Goal: Information Seeking & Learning: Learn about a topic

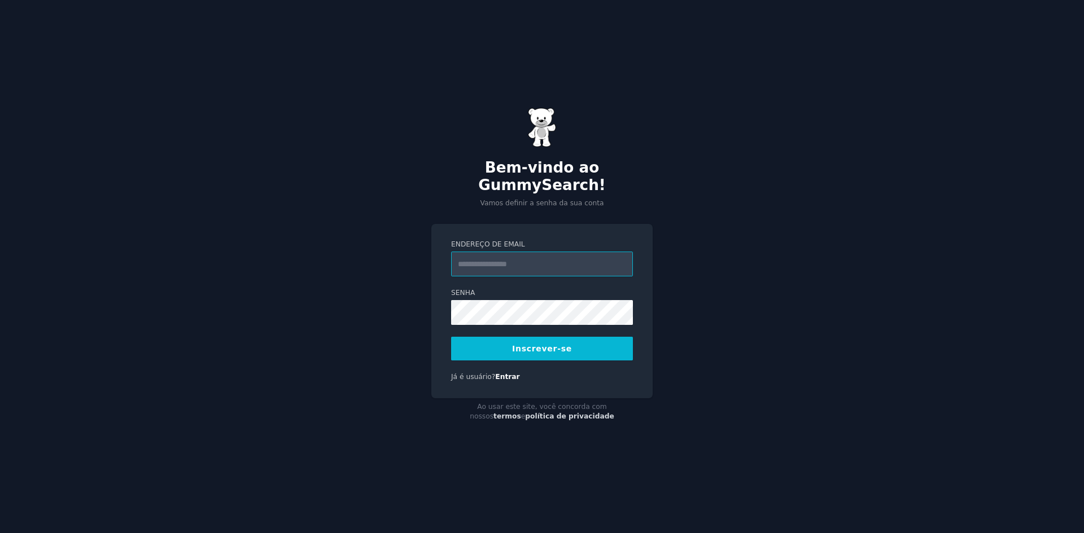
click at [550, 258] on input "Endereço de email" at bounding box center [542, 264] width 182 height 25
type input "**********"
click at [551, 347] on button "Inscrever-se" at bounding box center [542, 349] width 182 height 24
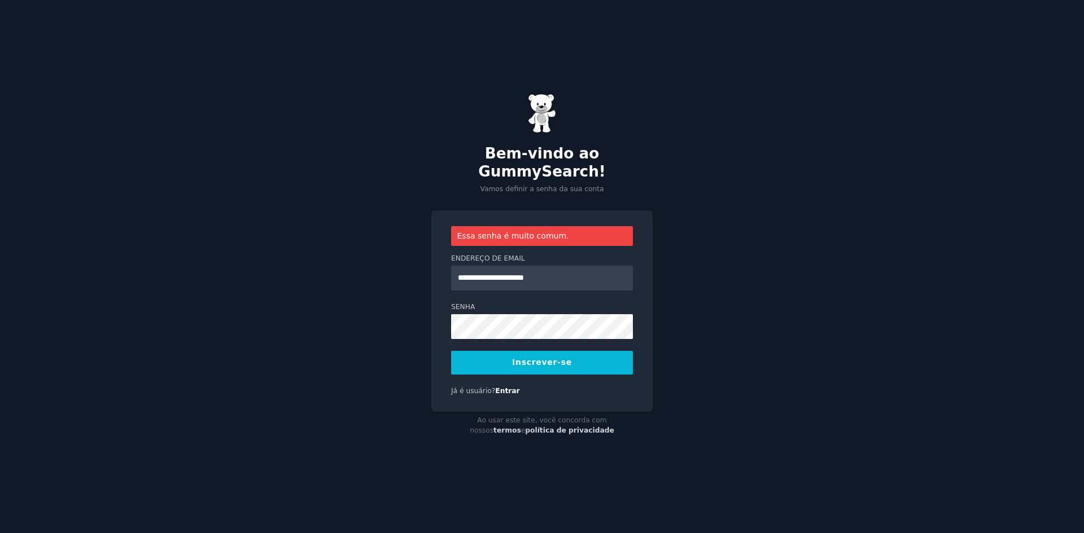
click at [547, 361] on button "Inscrever-se" at bounding box center [542, 363] width 182 height 24
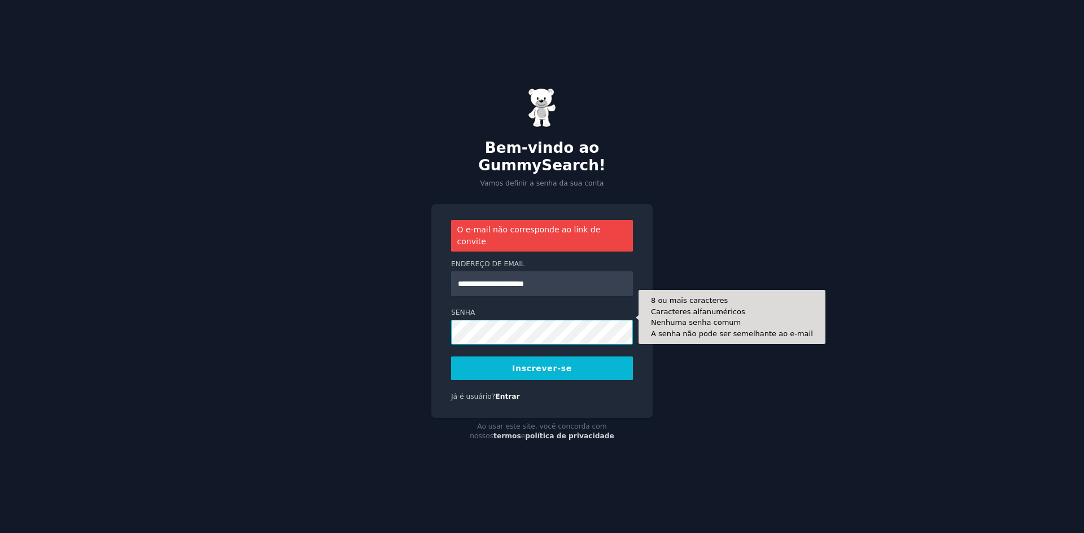
click at [351, 334] on div "**********" at bounding box center [542, 266] width 1084 height 533
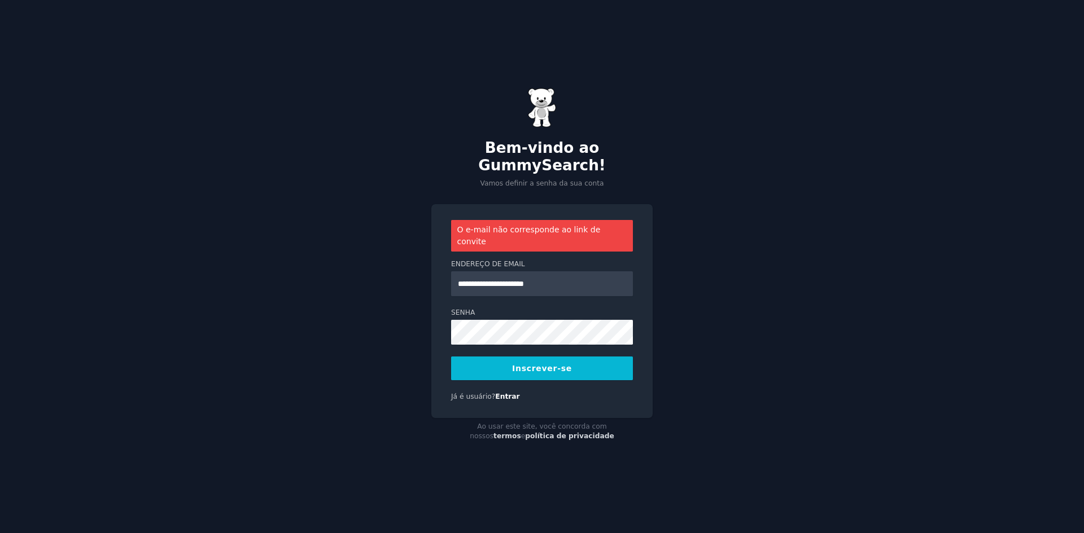
click at [423, 324] on div "**********" at bounding box center [542, 266] width 1084 height 533
click at [568, 357] on button "Inscrever-se" at bounding box center [542, 369] width 182 height 24
drag, startPoint x: 731, startPoint y: 321, endPoint x: 723, endPoint y: 321, distance: 7.9
click at [731, 321] on div "**********" at bounding box center [542, 266] width 1084 height 533
click at [729, 311] on div "**********" at bounding box center [542, 266] width 1084 height 533
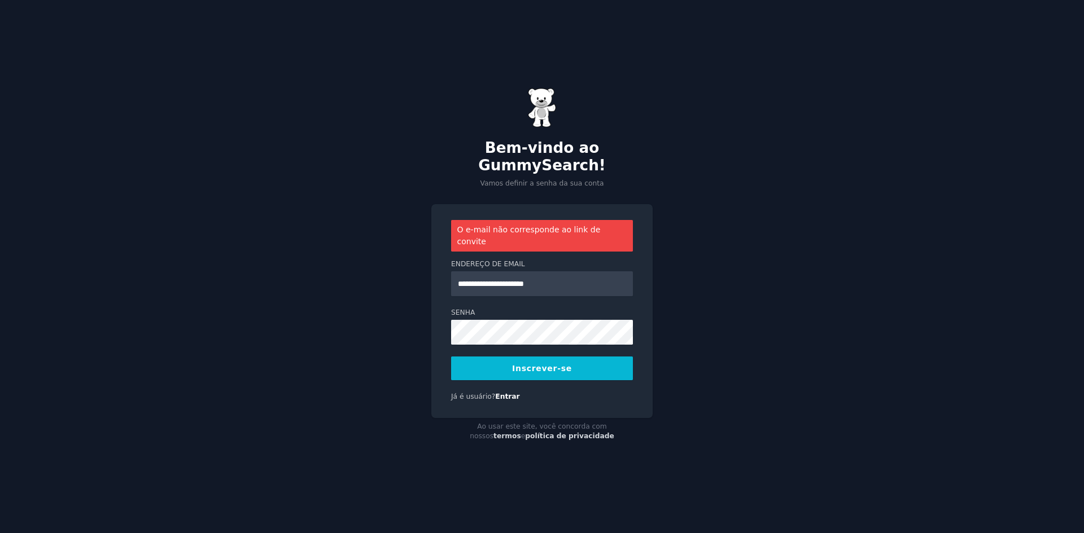
click at [729, 311] on div "**********" at bounding box center [542, 266] width 1084 height 533
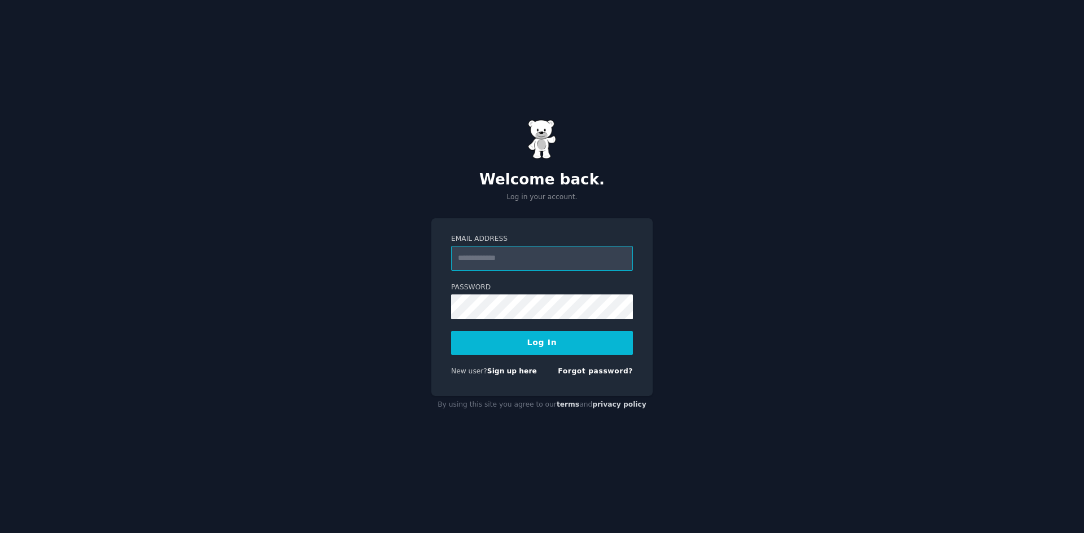
click at [554, 264] on input "Email Address" at bounding box center [542, 258] width 182 height 25
paste input "**********"
type input "**********"
click at [561, 350] on button "Log In" at bounding box center [542, 343] width 182 height 24
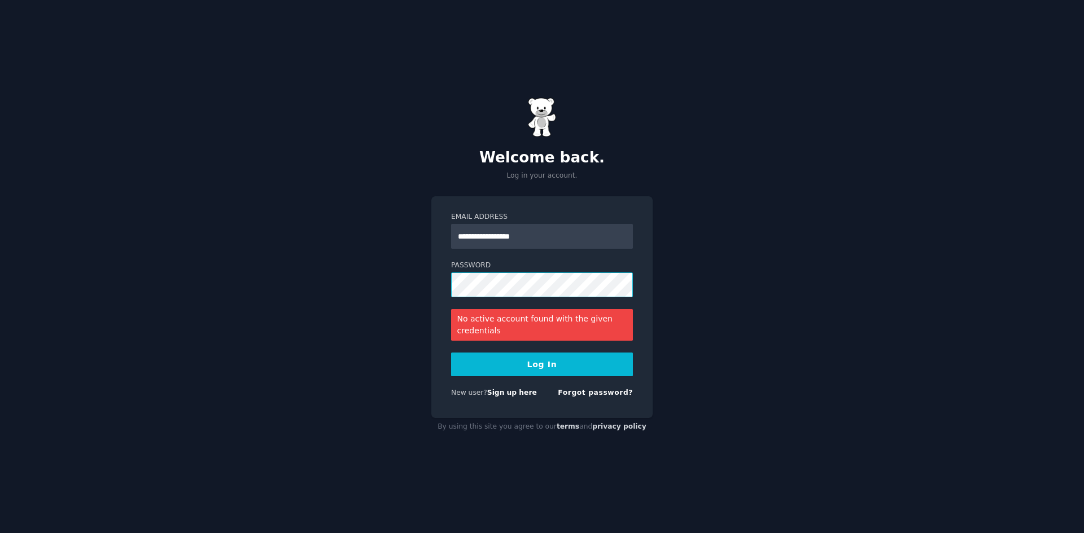
click at [346, 287] on div "**********" at bounding box center [542, 266] width 1084 height 533
click at [514, 324] on div "No active account found with the given credentials" at bounding box center [542, 325] width 182 height 32
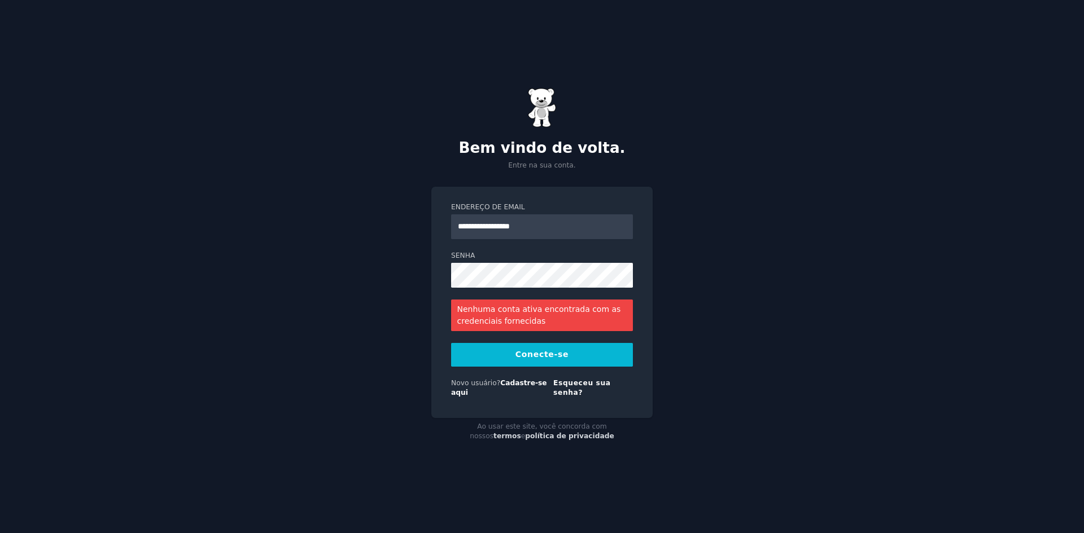
click at [517, 351] on button "Conecte-se" at bounding box center [542, 355] width 182 height 24
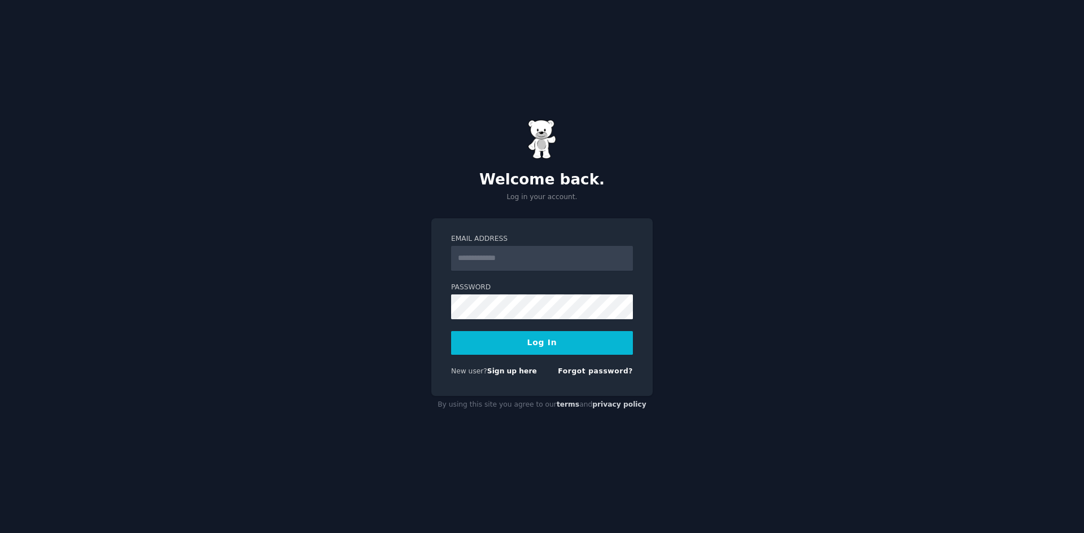
click at [505, 266] on input "Email Address" at bounding box center [542, 258] width 182 height 25
type input "**********"
click at [516, 338] on button "Log In" at bounding box center [542, 343] width 182 height 24
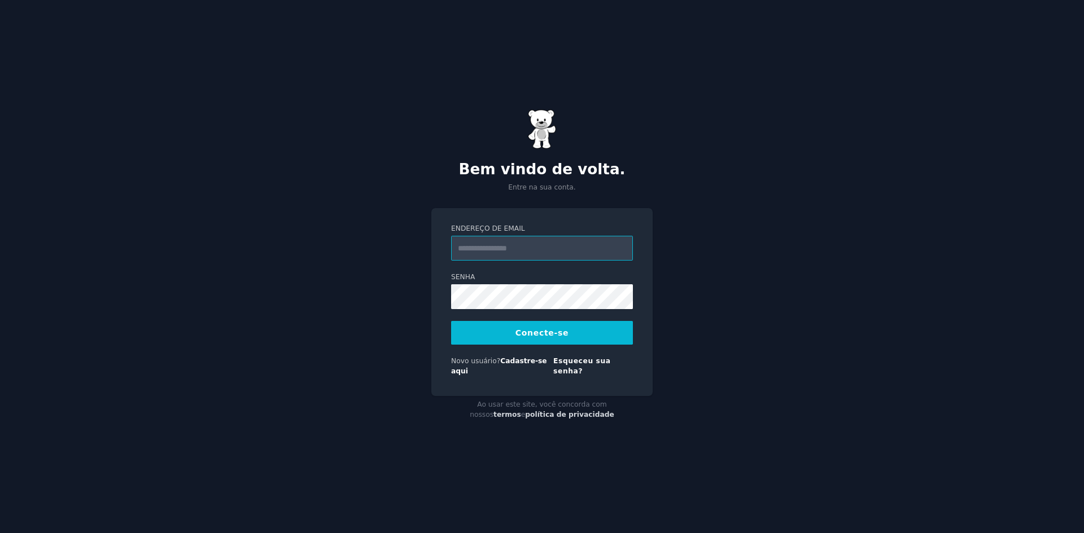
click at [572, 258] on input "Endereço de email" at bounding box center [542, 248] width 182 height 25
paste input "**********"
click at [535, 337] on font "Conecte-se" at bounding box center [541, 332] width 53 height 9
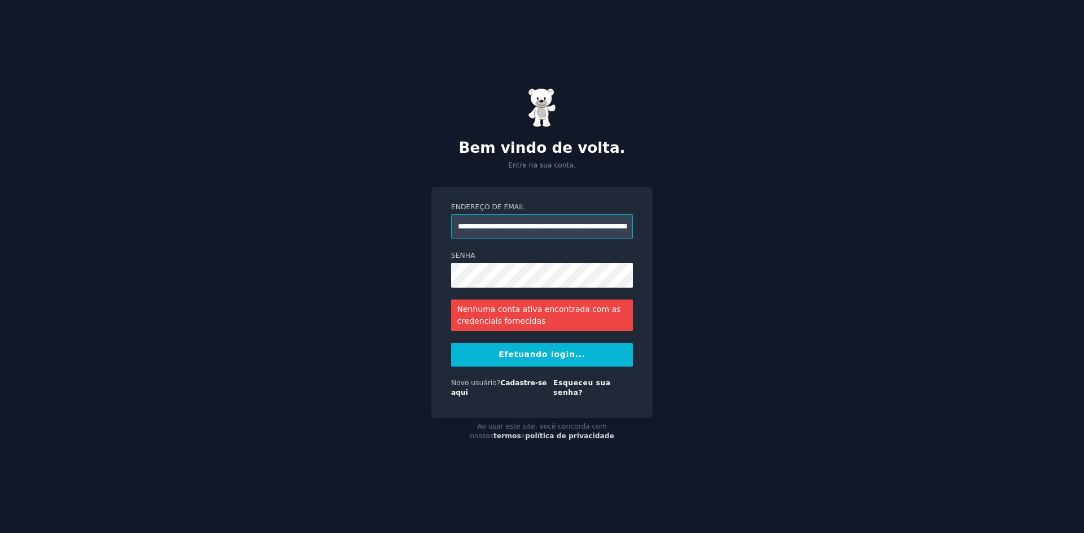
click at [483, 232] on input "**********" at bounding box center [542, 226] width 182 height 25
paste input "email"
click at [533, 233] on input "**********" at bounding box center [542, 226] width 182 height 25
paste input "email"
type input "**********"
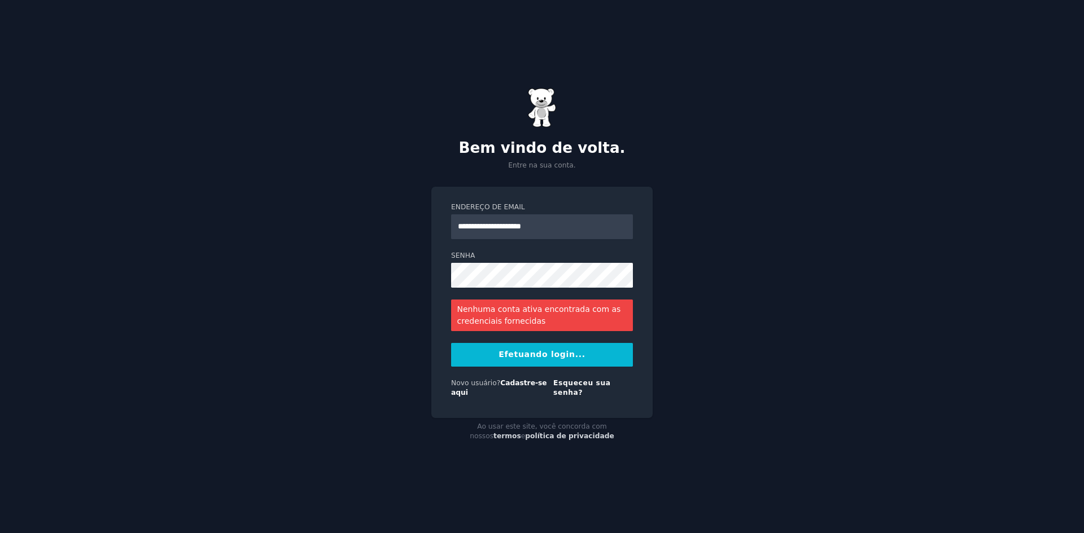
click at [569, 365] on button "Efetuando login..." at bounding box center [542, 355] width 182 height 24
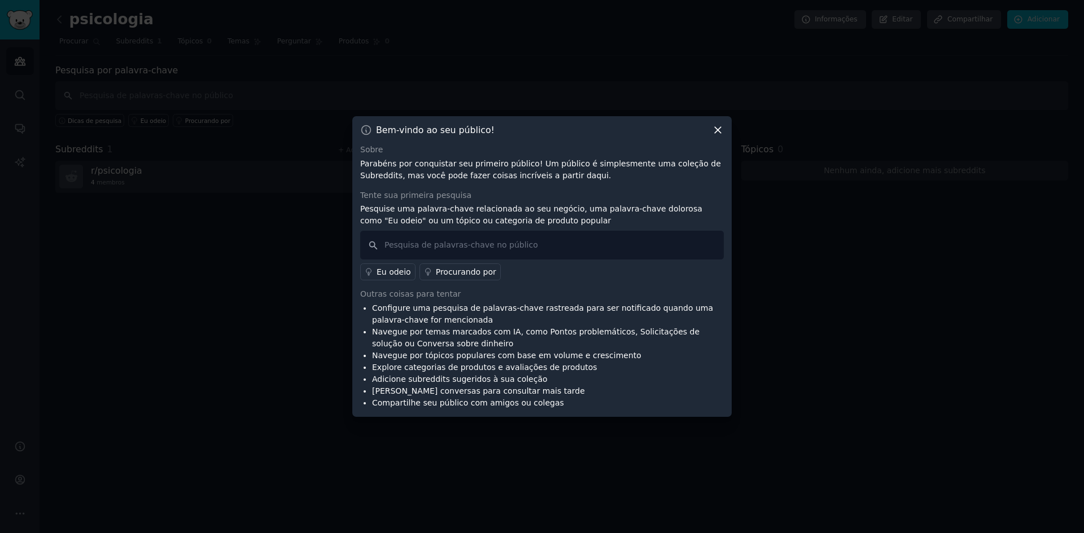
click at [436, 274] on font "Procurando por" at bounding box center [466, 271] width 60 height 9
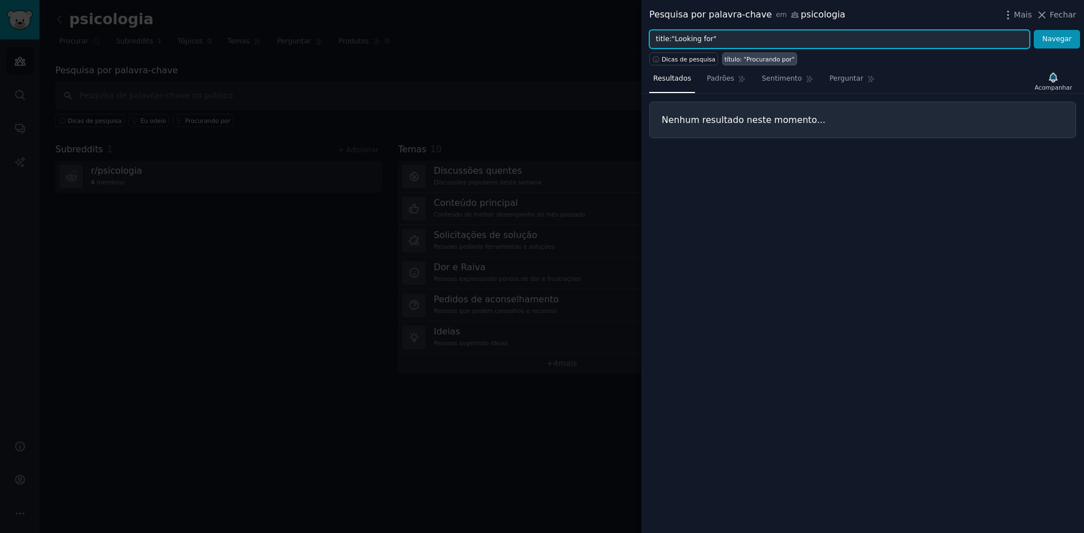
click at [729, 42] on input "title:"Looking for"" at bounding box center [839, 39] width 380 height 19
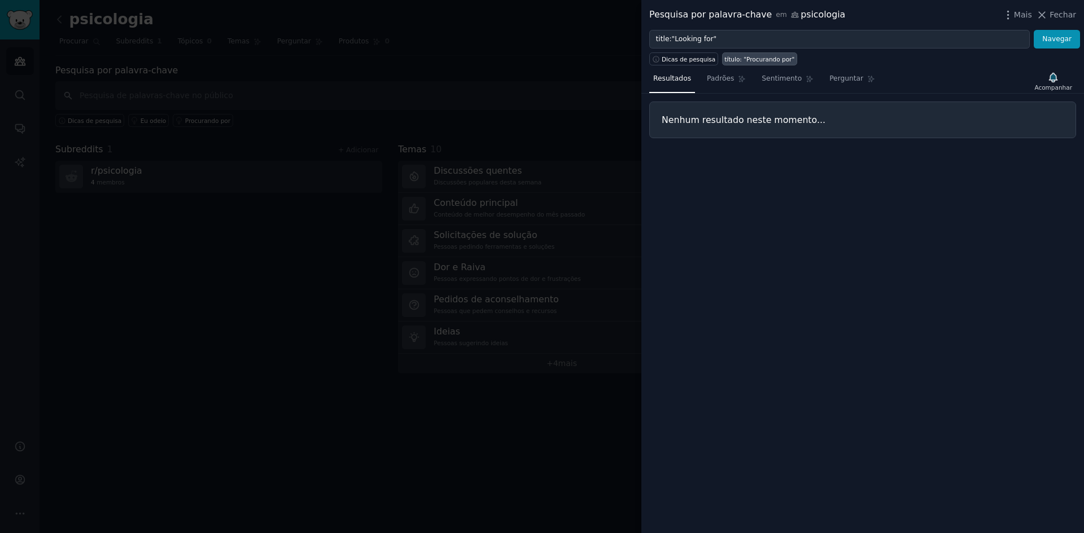
click at [729, 120] on font "Nenhum resultado neste momento..." at bounding box center [743, 120] width 164 height 11
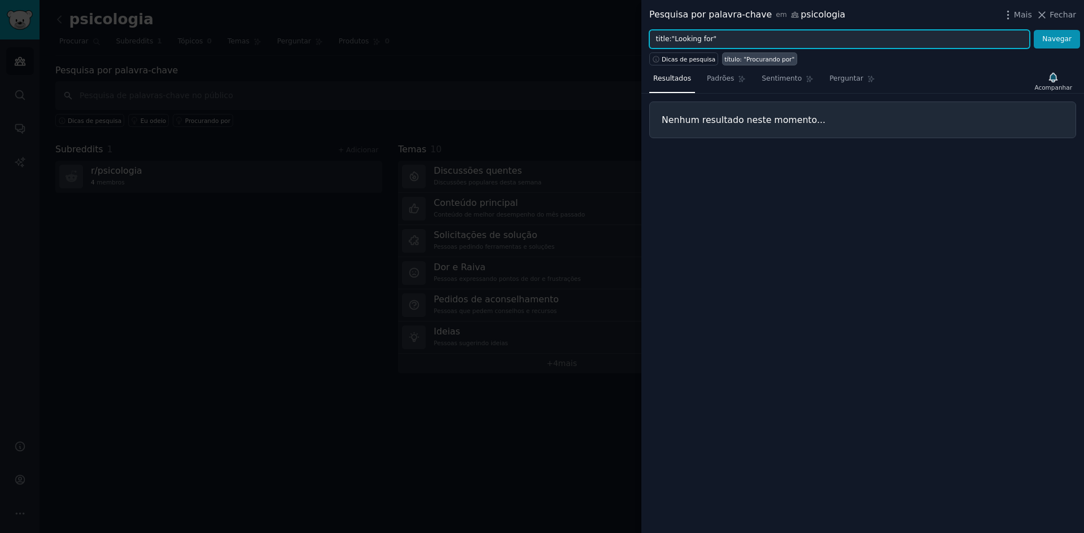
click at [924, 40] on input "title:"Looking for"" at bounding box center [839, 39] width 380 height 19
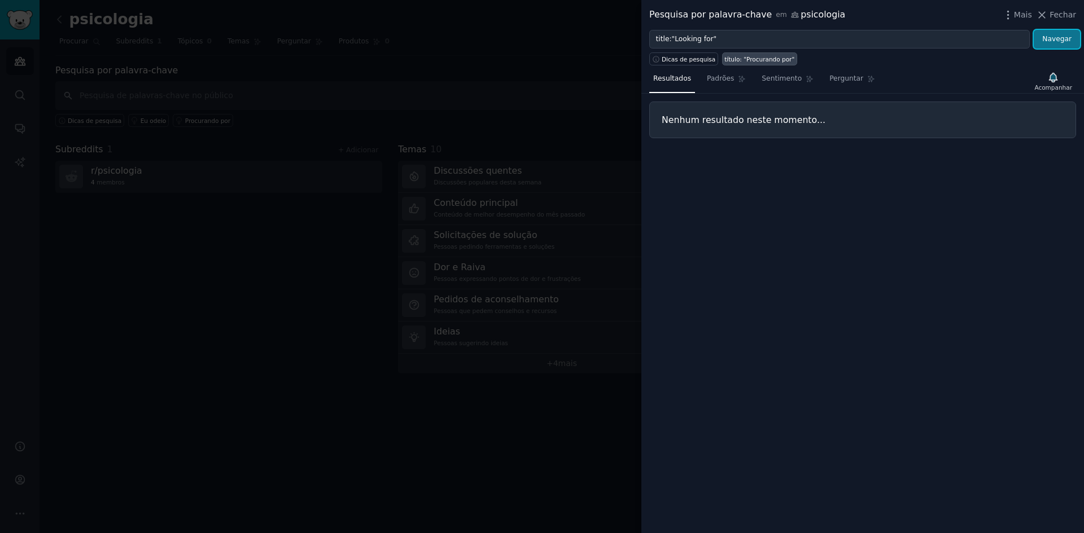
click at [1043, 38] on button "Navegar" at bounding box center [1056, 39] width 46 height 19
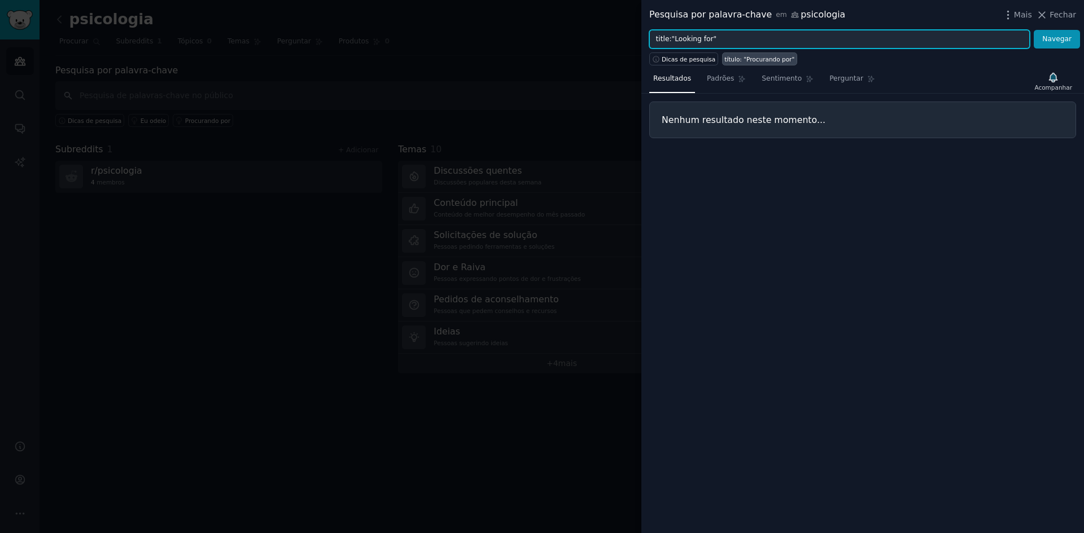
click at [797, 41] on input "title:"Looking for"" at bounding box center [839, 39] width 380 height 19
type input "psicóloga"
click at [1033, 30] on button "Navegar" at bounding box center [1056, 39] width 46 height 19
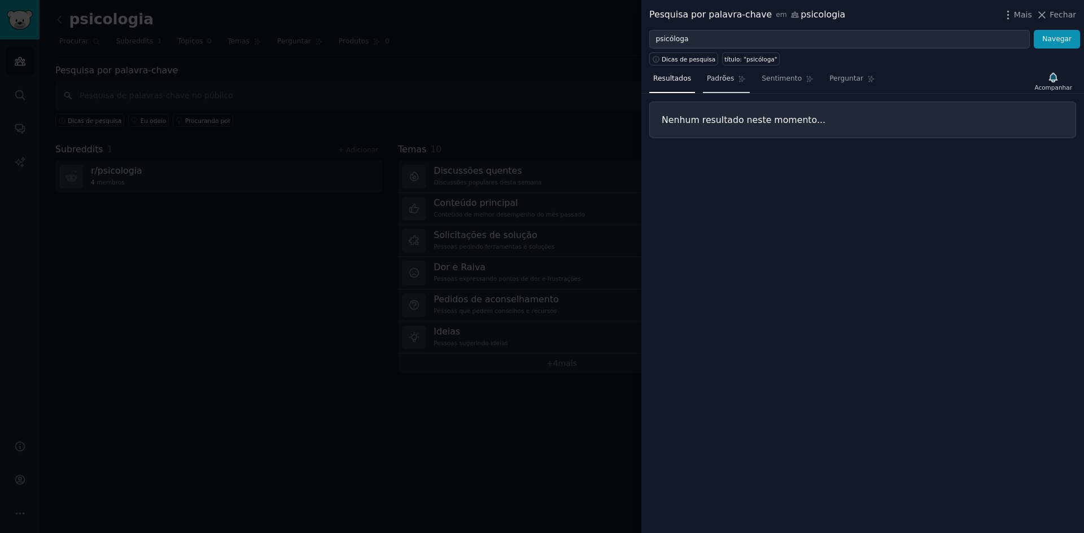
click at [720, 77] on font "Padrões" at bounding box center [720, 78] width 27 height 8
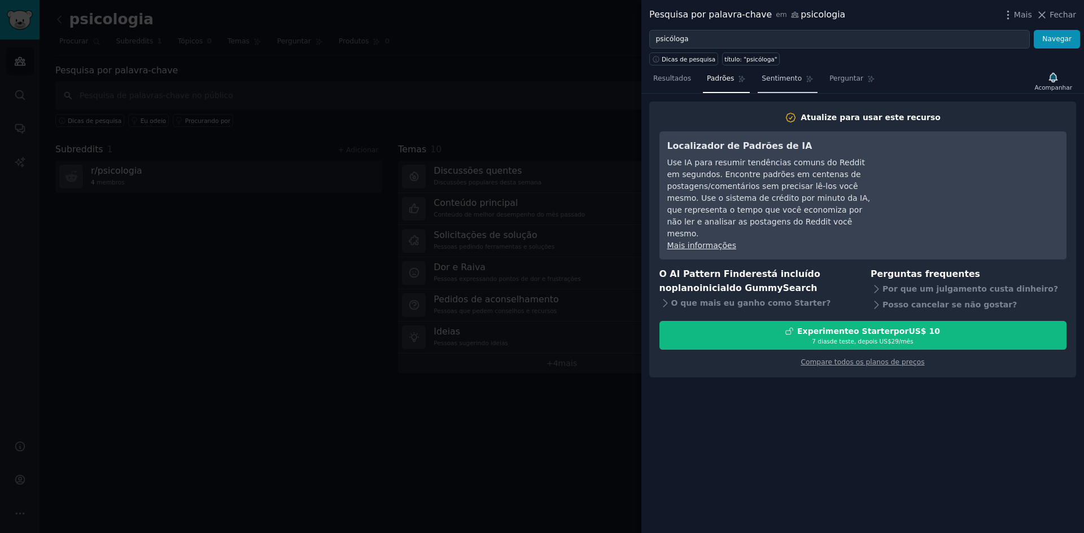
click at [774, 77] on font "Sentimento" at bounding box center [781, 78] width 40 height 8
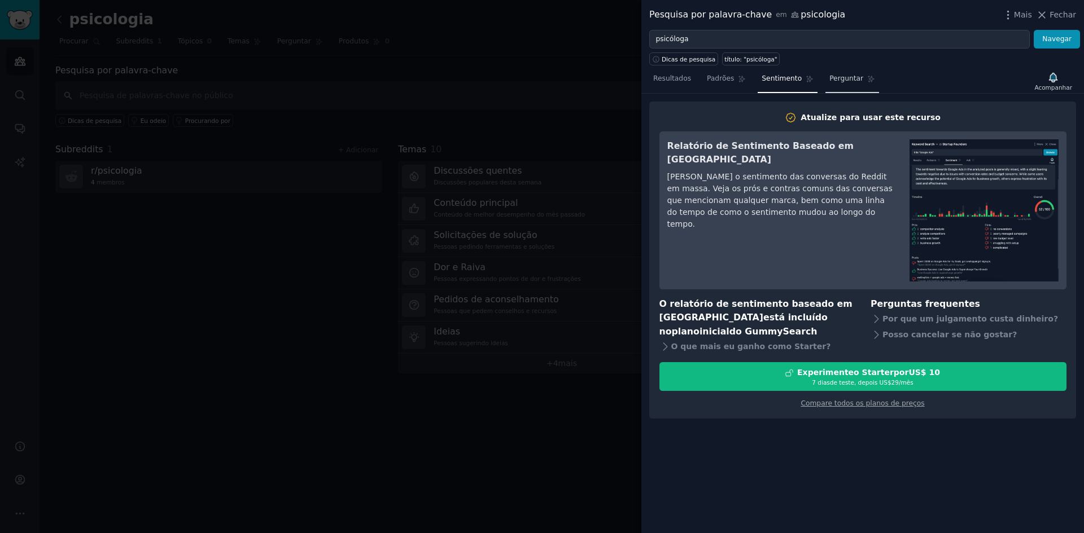
click at [840, 84] on link "Perguntar" at bounding box center [852, 81] width 54 height 23
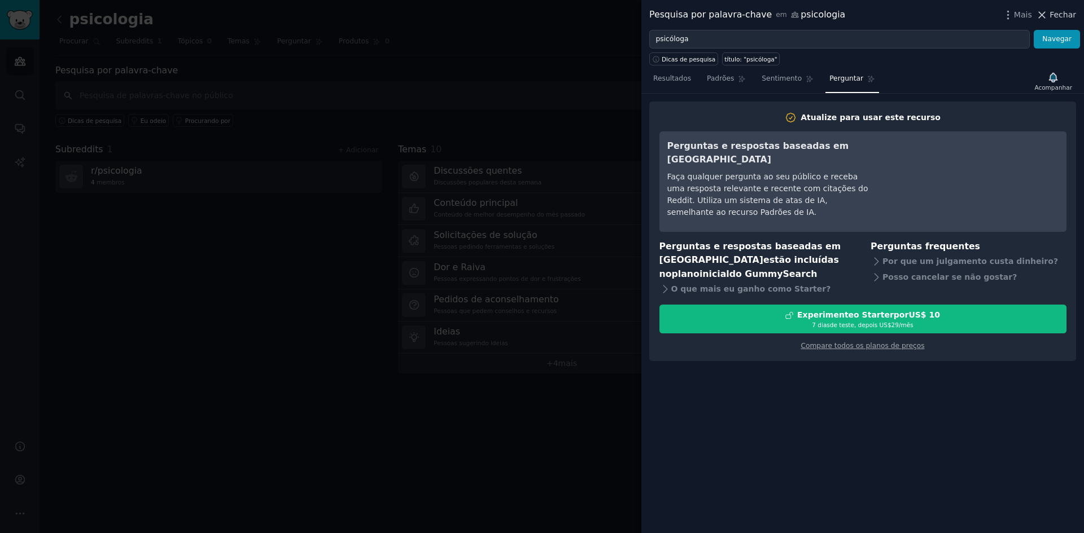
click at [1047, 15] on icon at bounding box center [1042, 15] width 12 height 12
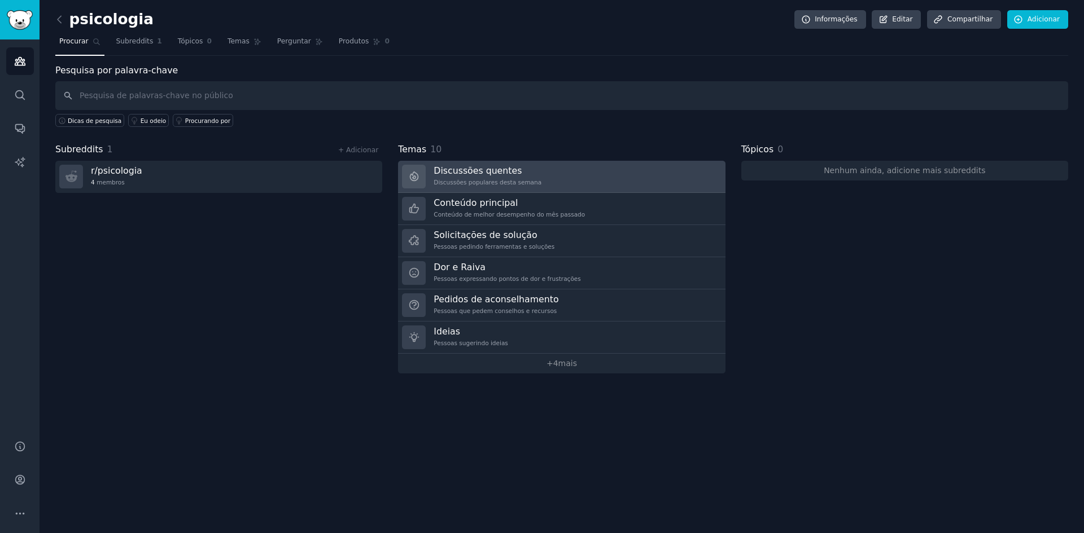
click at [508, 179] on font "Discussões populares desta semana" at bounding box center [487, 182] width 108 height 7
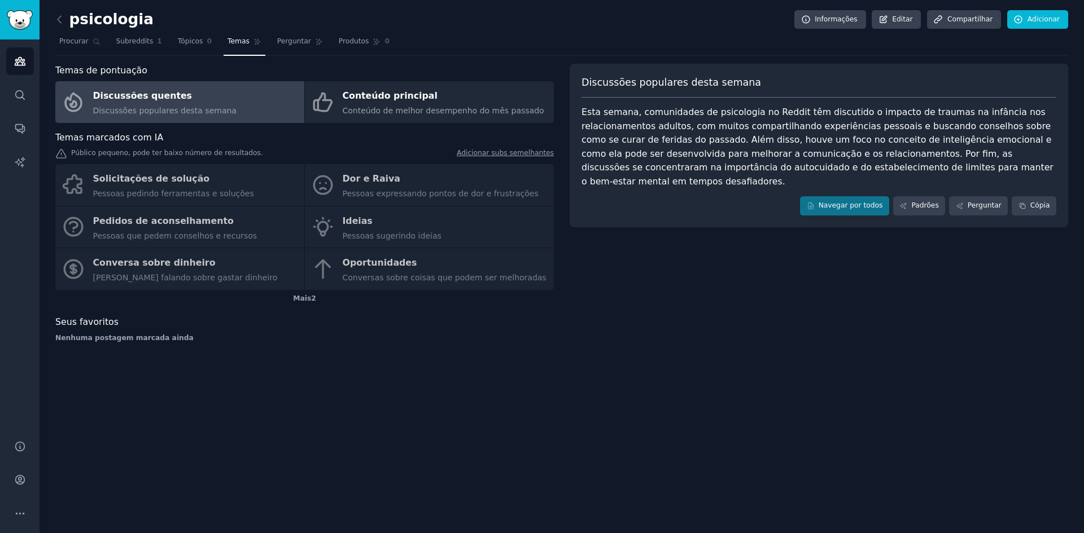
click at [172, 178] on div "Solicitações de solução Pessoas pedindo ferramentas e soluções Dor e Raiva Pess…" at bounding box center [304, 227] width 498 height 126
click at [86, 194] on div "Solicitações de solução Pessoas pedindo ferramentas e soluções Dor e Raiva Pess…" at bounding box center [304, 227] width 498 height 126
click at [137, 45] on font "Subreddits" at bounding box center [134, 41] width 37 height 8
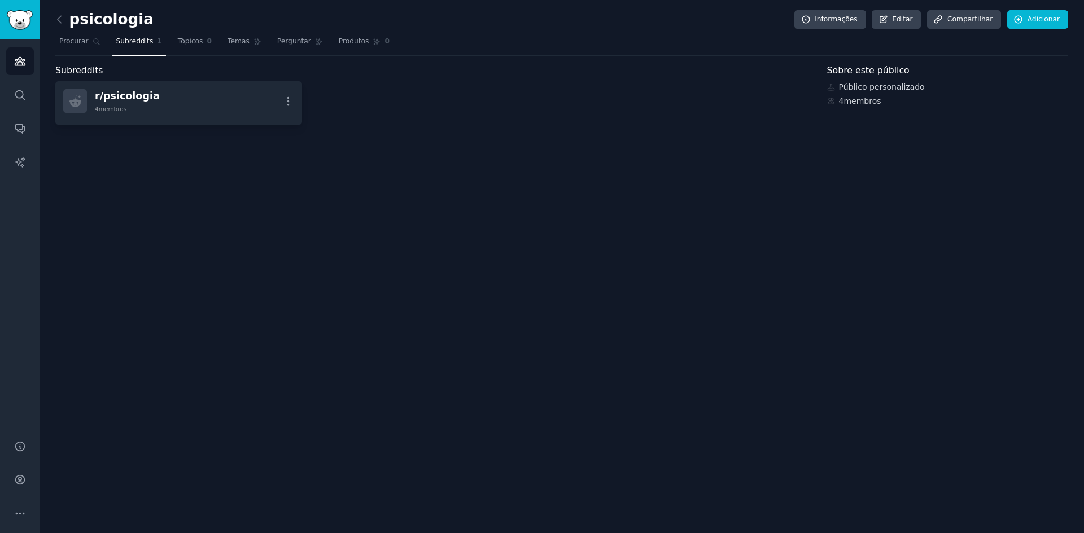
click at [158, 190] on div "psicologia Informações Editar Compartilhar Adicionar Procurar Subreddits 1 Tópi…" at bounding box center [562, 266] width 1044 height 533
click at [59, 19] on icon at bounding box center [60, 20] width 12 height 12
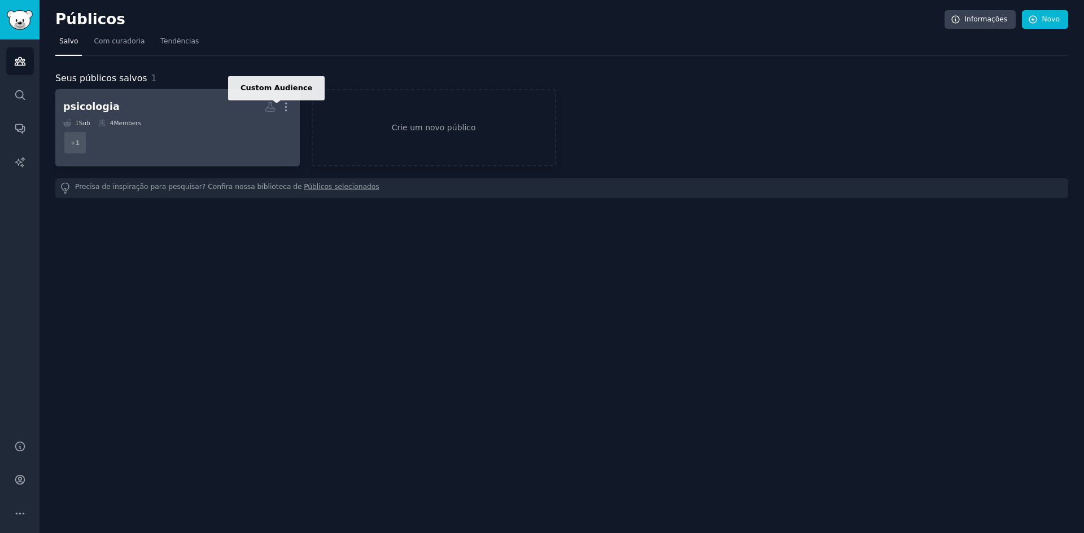
click at [265, 106] on icon at bounding box center [270, 107] width 12 height 12
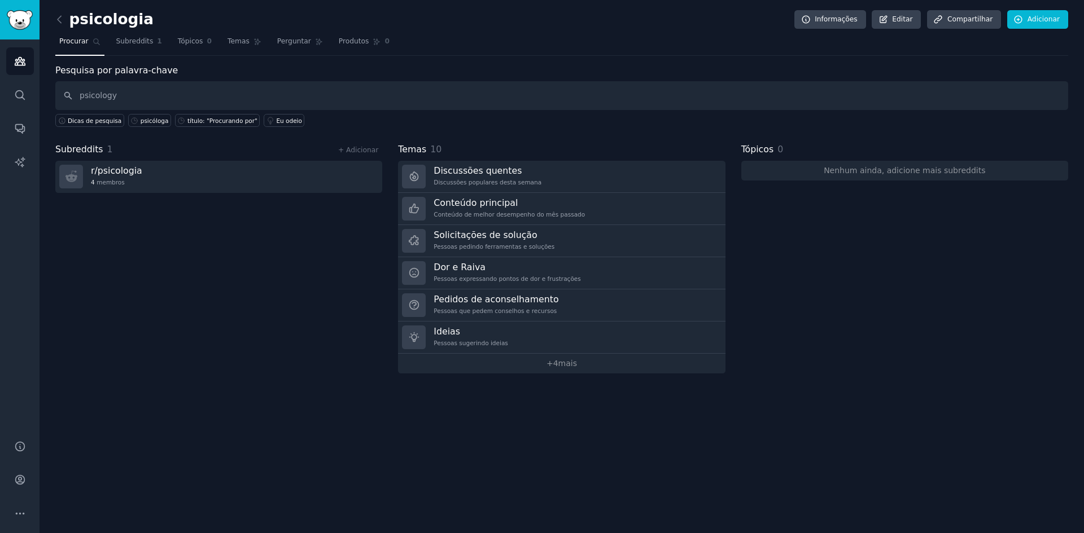
type input "psicology"
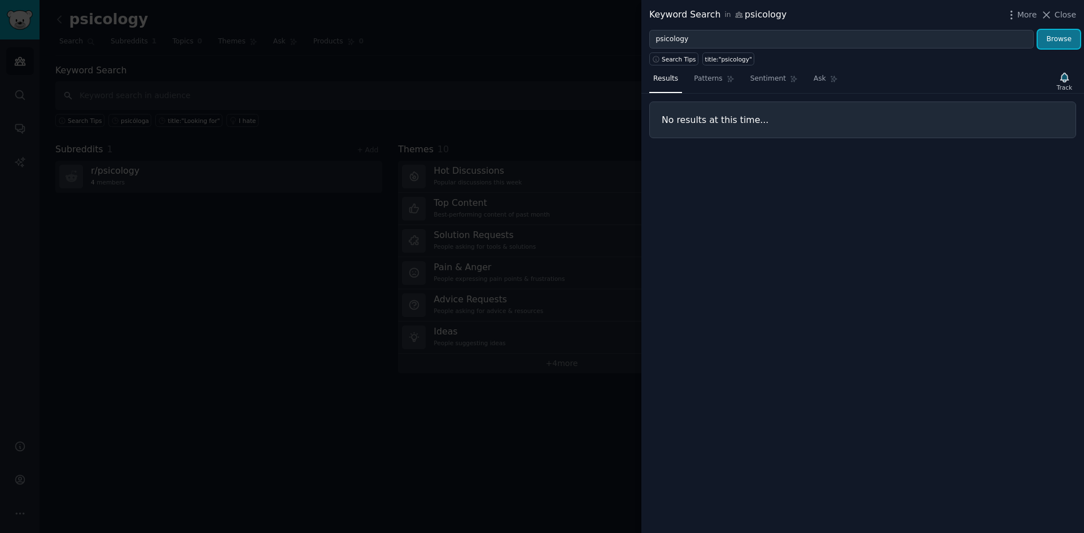
click at [1051, 35] on button "Browse" at bounding box center [1058, 39] width 42 height 19
click at [1047, 17] on icon at bounding box center [1046, 15] width 12 height 12
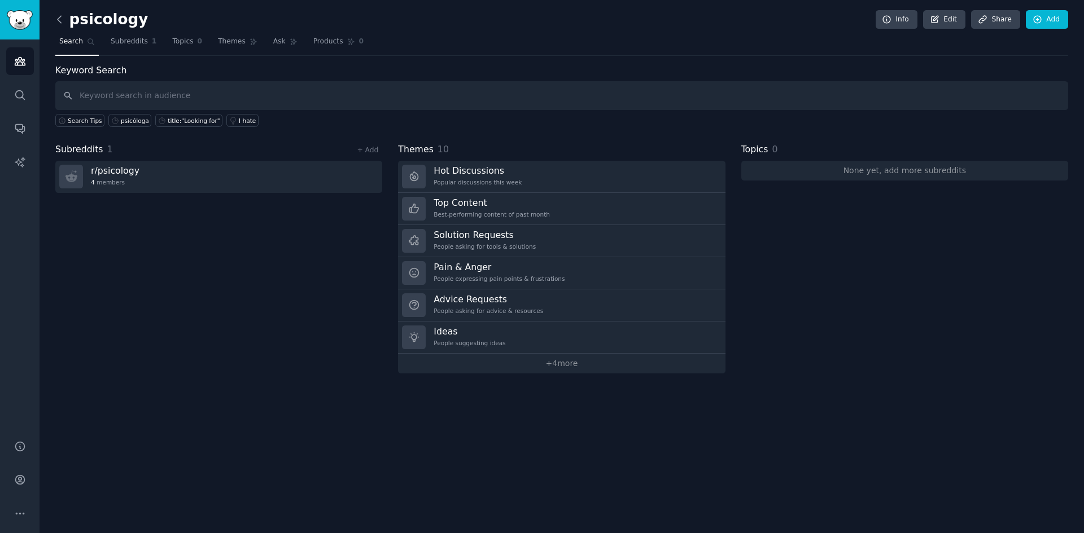
click at [59, 19] on icon at bounding box center [60, 20] width 12 height 12
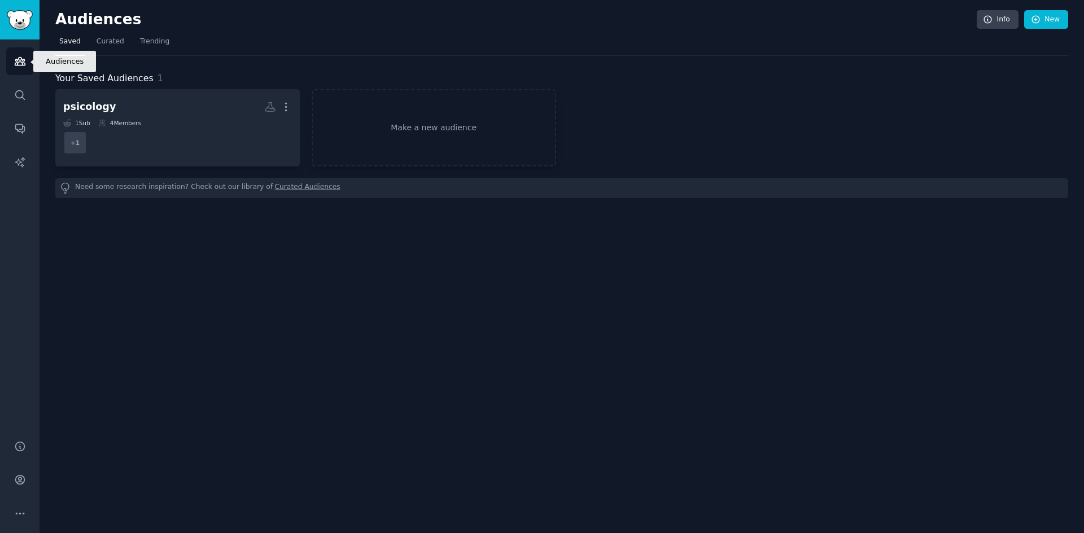
click at [20, 66] on icon "Sidebar" at bounding box center [20, 61] width 12 height 12
click at [27, 93] on link "Search" at bounding box center [20, 95] width 28 height 28
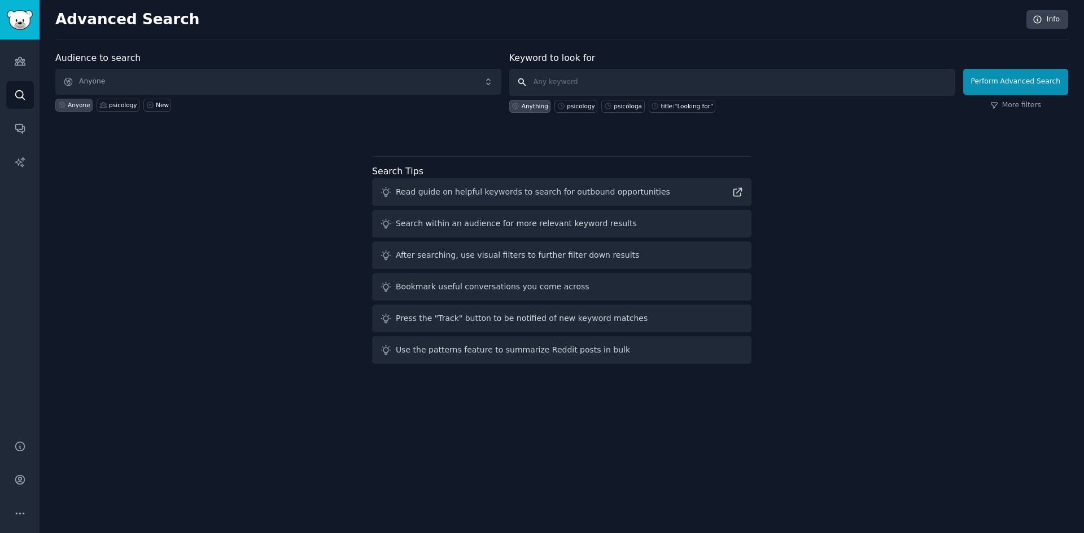
click at [657, 85] on input "text" at bounding box center [732, 82] width 446 height 27
type input "psicóloga"
click button "Perform Advanced Search" at bounding box center [1015, 82] width 105 height 26
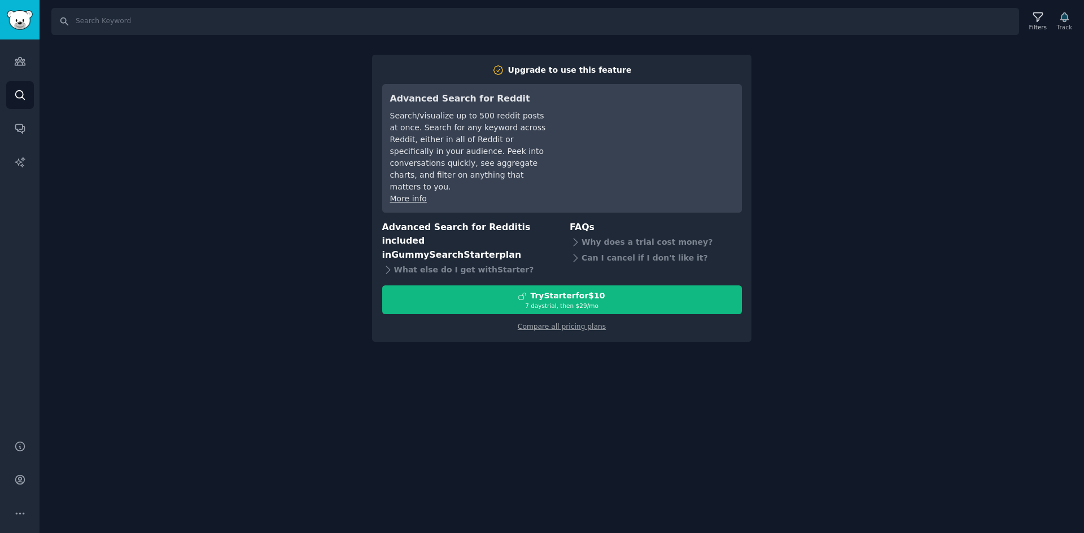
click at [1072, 17] on div "Filters Track" at bounding box center [1049, 22] width 53 height 24
click at [1064, 19] on div "Filters Track" at bounding box center [1049, 22] width 53 height 24
click at [1041, 21] on icon at bounding box center [1038, 17] width 12 height 12
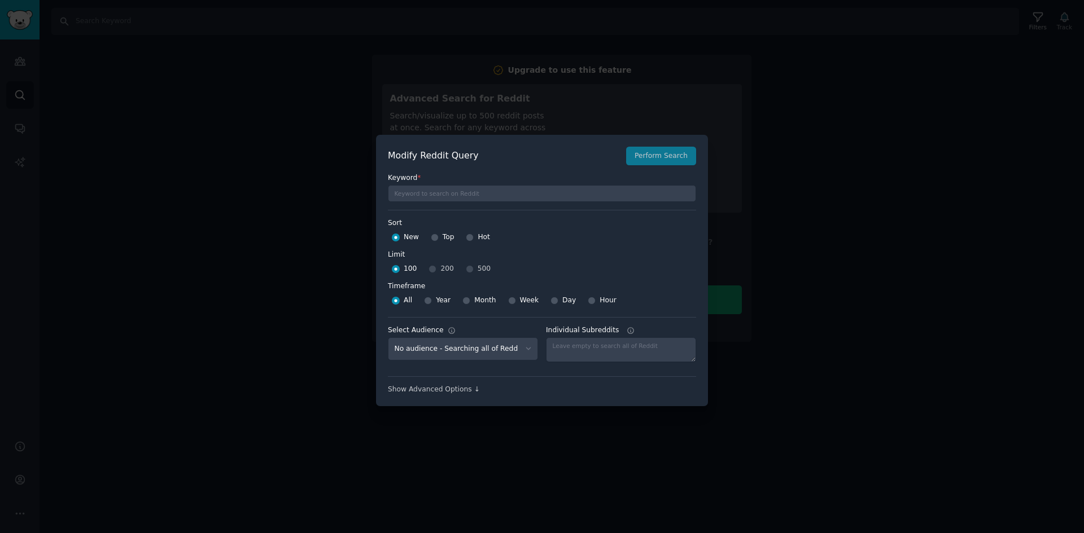
click at [718, 155] on div at bounding box center [542, 266] width 1084 height 533
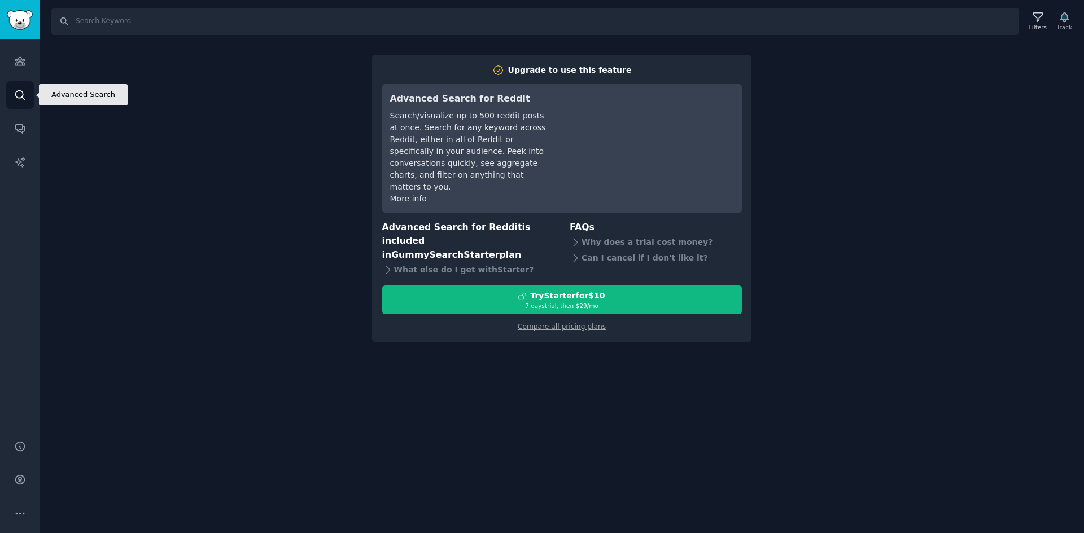
click at [18, 83] on link "Search" at bounding box center [20, 95] width 28 height 28
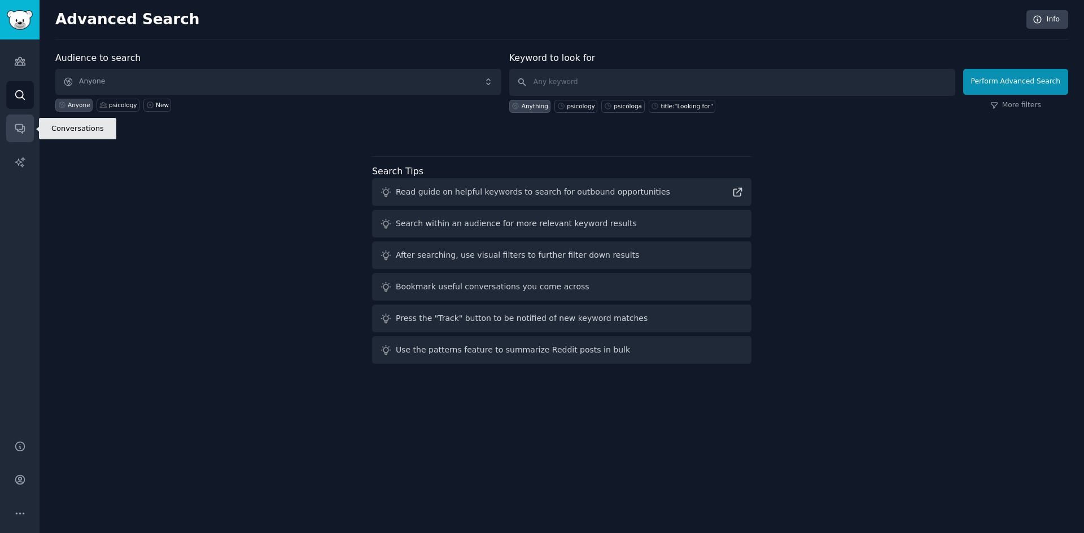
click at [26, 125] on link "Conversations" at bounding box center [20, 129] width 28 height 28
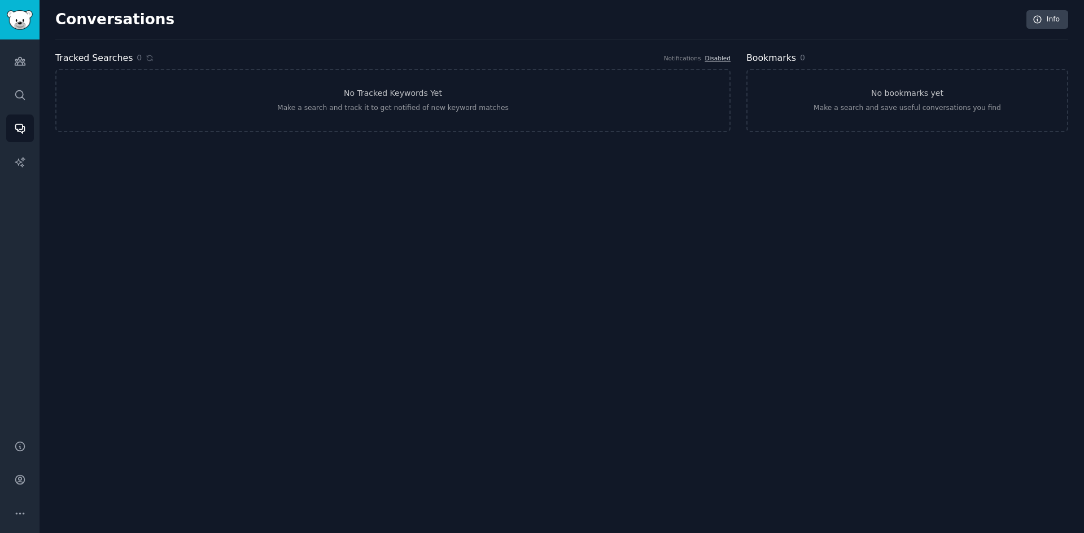
drag, startPoint x: 616, startPoint y: 237, endPoint x: 617, endPoint y: 247, distance: 10.2
click at [616, 237] on div "Conversations Info Tracked Searches 0 Notifications Disabled No Tracked Keyword…" at bounding box center [562, 266] width 1044 height 533
click at [27, 124] on link "Conversations" at bounding box center [20, 129] width 28 height 28
click at [21, 100] on icon "Sidebar" at bounding box center [20, 95] width 12 height 12
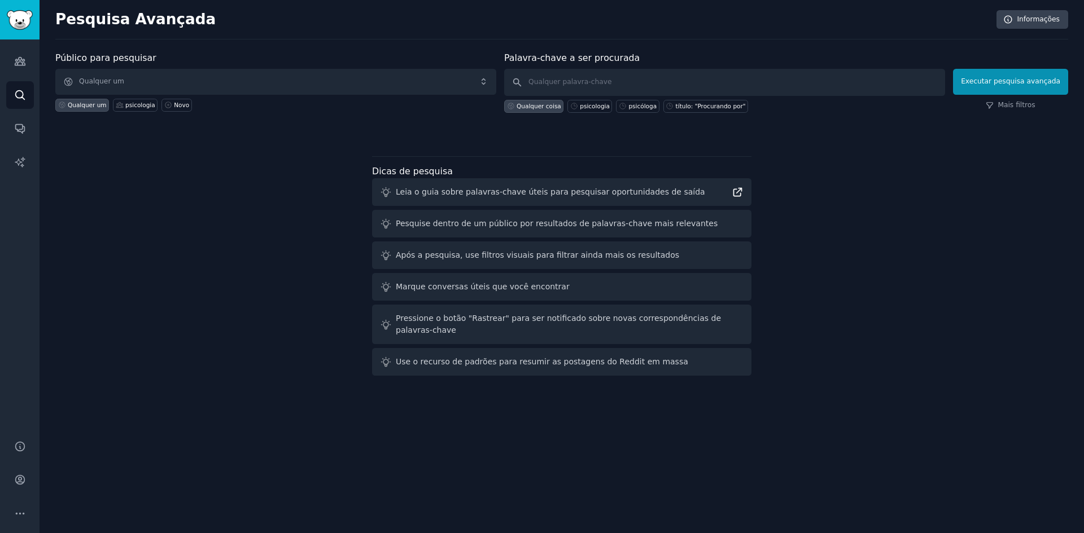
click at [739, 192] on icon at bounding box center [737, 192] width 12 height 12
click at [362, 73] on span "Qualquer um" at bounding box center [275, 82] width 441 height 26
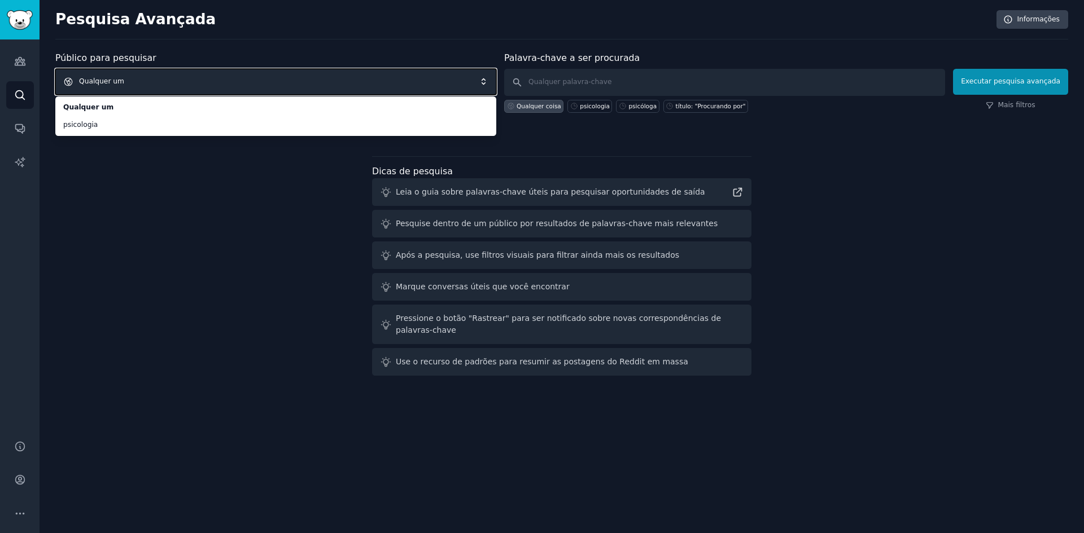
click at [267, 78] on span "Qualquer um" at bounding box center [275, 82] width 441 height 26
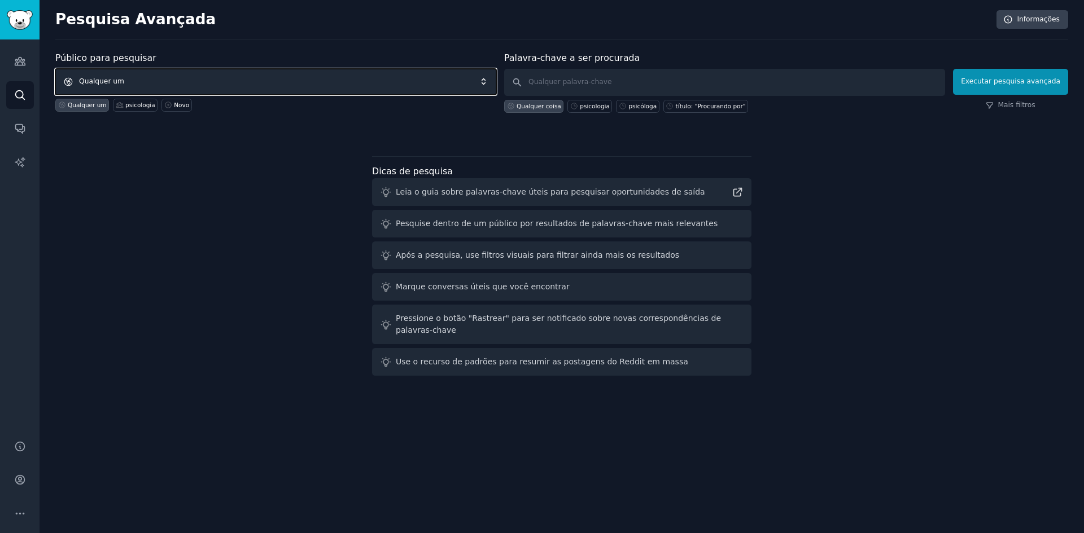
click at [267, 78] on span "Qualquer um" at bounding box center [275, 82] width 441 height 26
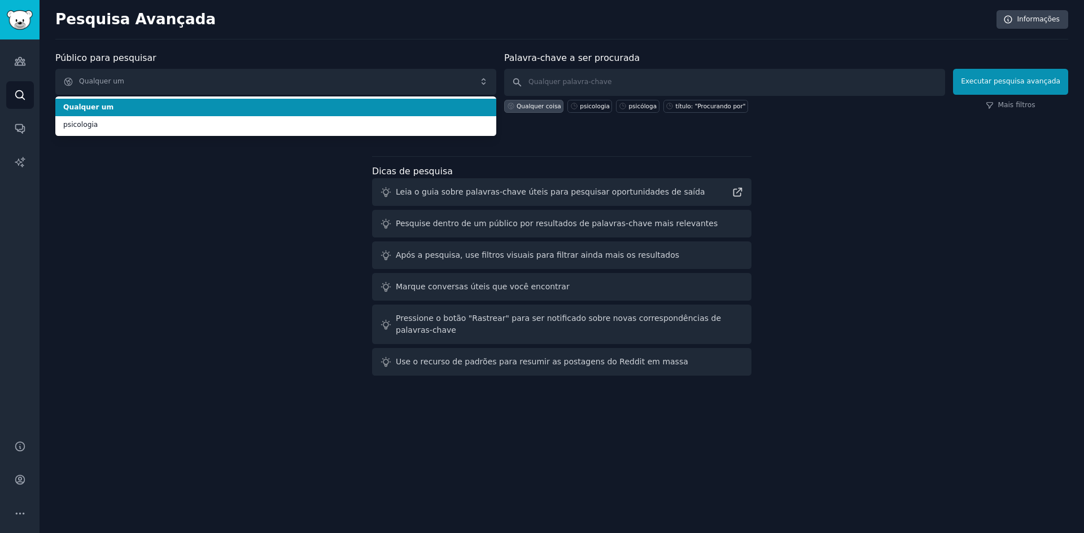
click at [210, 105] on span "Qualquer um" at bounding box center [275, 108] width 425 height 10
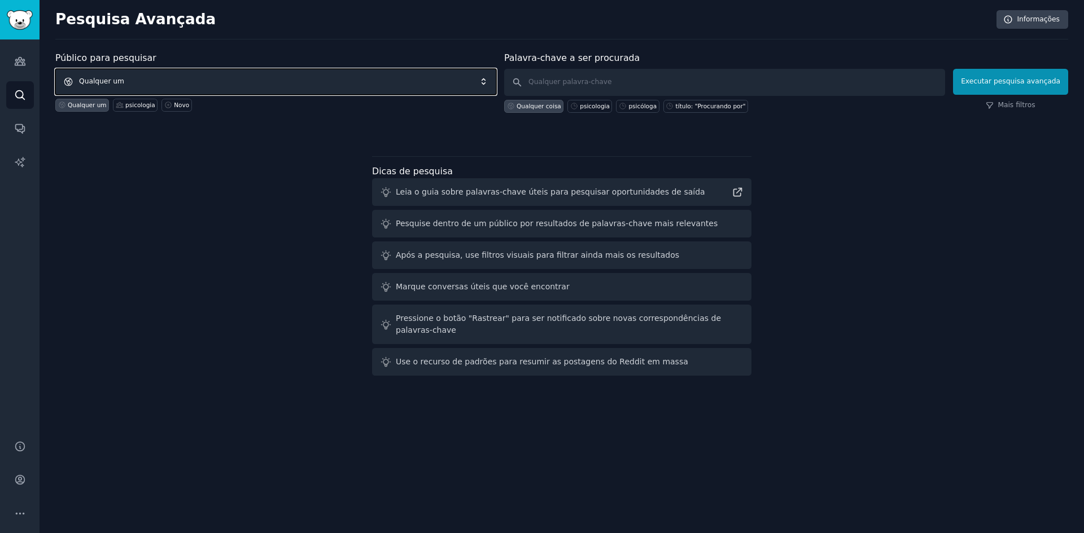
click at [170, 80] on span "Qualquer um" at bounding box center [275, 82] width 441 height 26
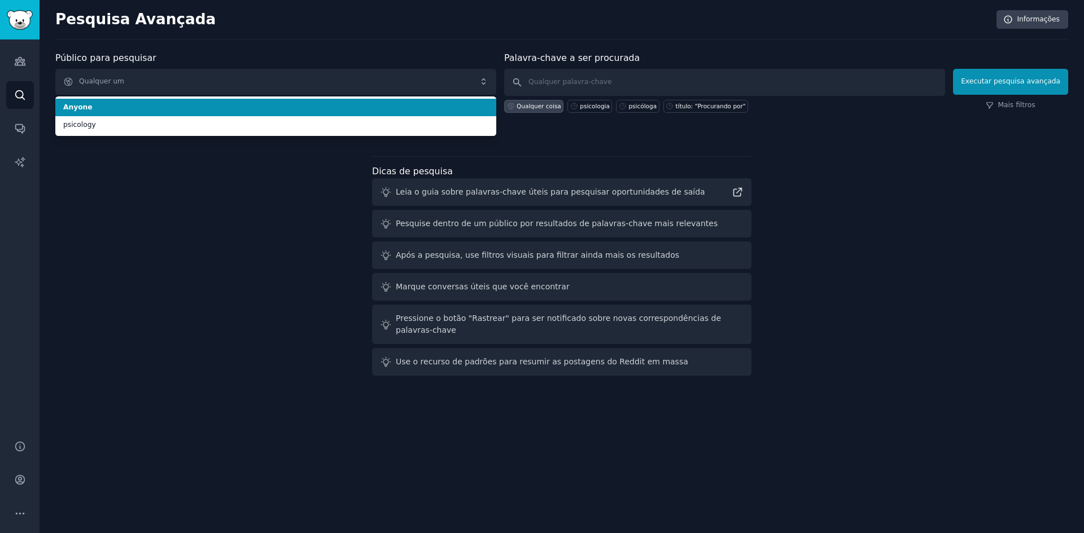
click at [375, 51] on div "Público para pesquisar Qualquer um Anyone psicology Qualquer um psicologia Novo" at bounding box center [275, 82] width 441 height 62
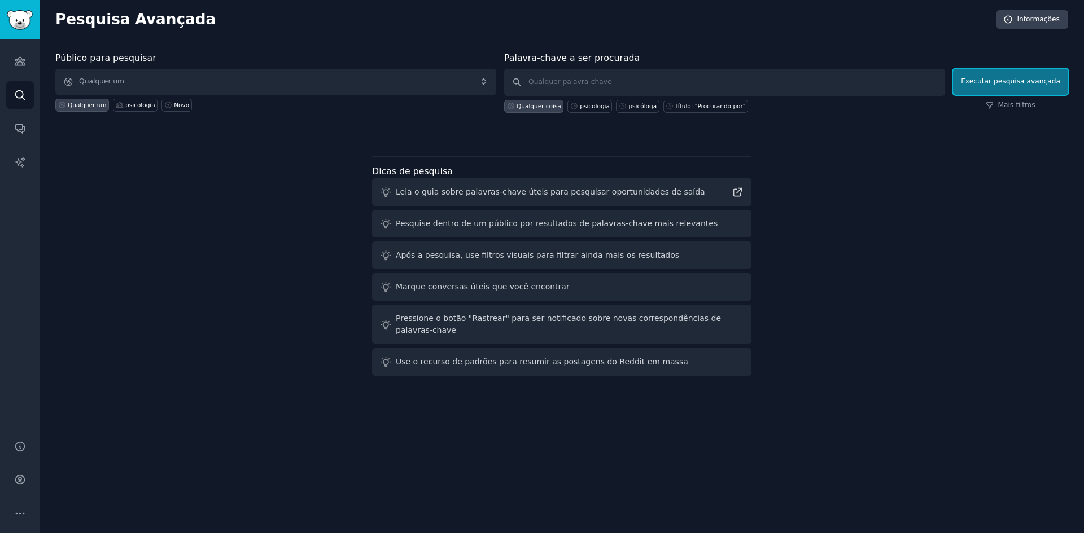
click at [1029, 90] on button "Executar pesquisa avançada" at bounding box center [1010, 82] width 115 height 26
click at [979, 73] on button "Executar pesquisa avançada" at bounding box center [1010, 82] width 115 height 26
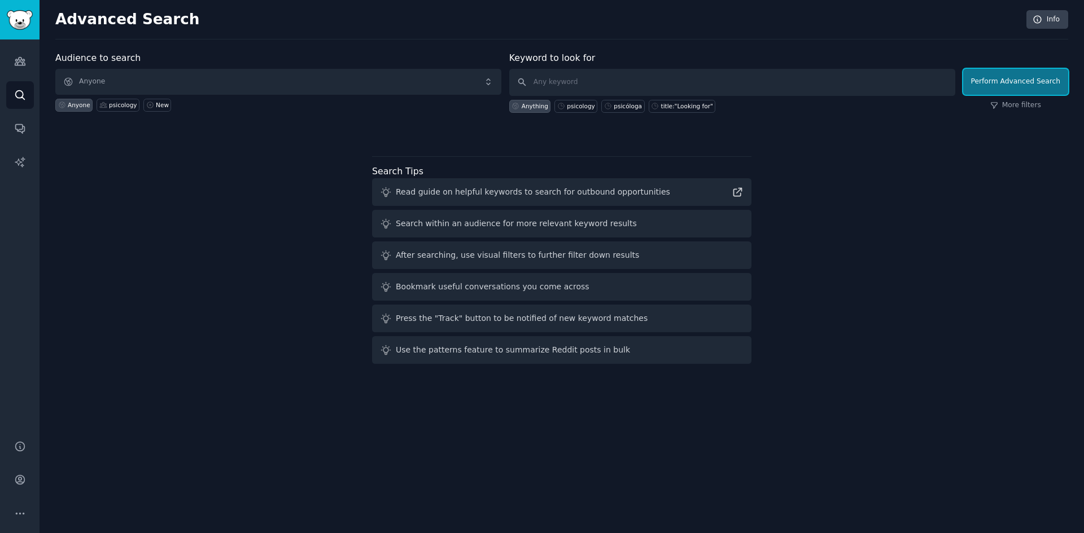
click at [1010, 89] on button "Perform Advanced Search" at bounding box center [1015, 82] width 105 height 26
click at [21, 64] on icon "Sidebar" at bounding box center [20, 61] width 12 height 12
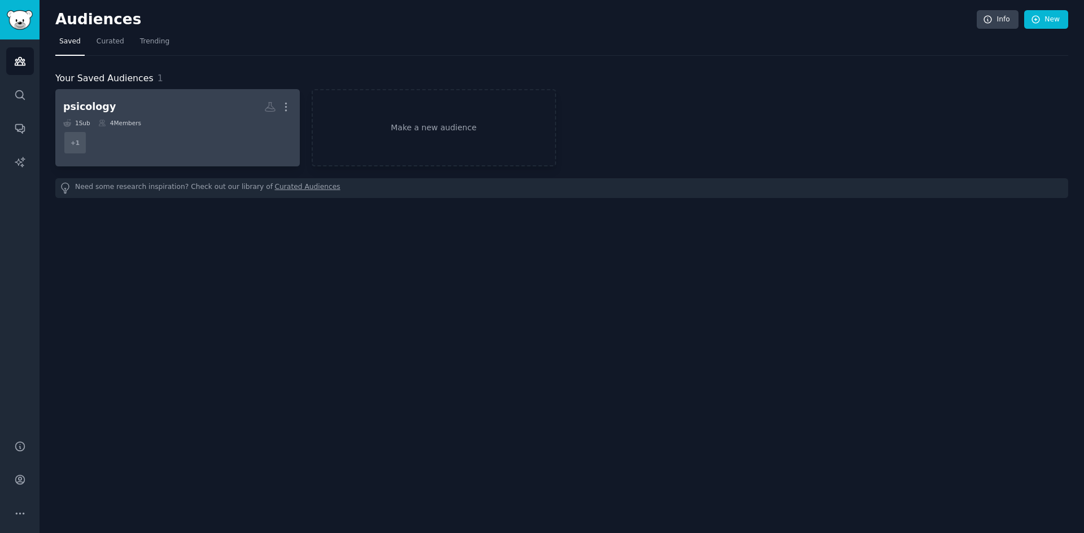
click at [174, 116] on h2 "psicology More" at bounding box center [177, 107] width 229 height 20
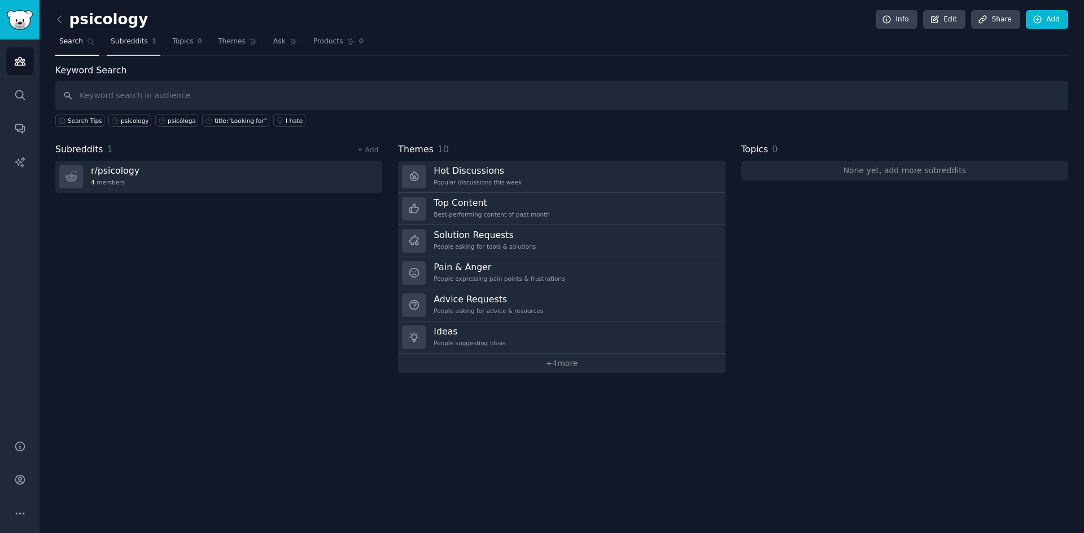
click at [134, 42] on span "Subreddits" at bounding box center [129, 42] width 37 height 10
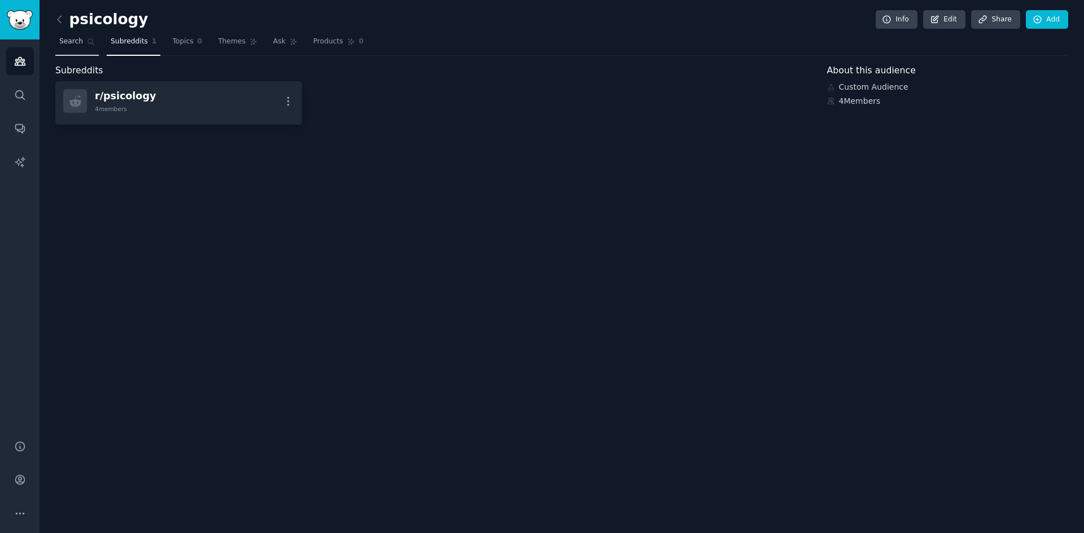
click at [62, 36] on link "Search" at bounding box center [76, 44] width 43 height 23
